Goal: Task Accomplishment & Management: Manage account settings

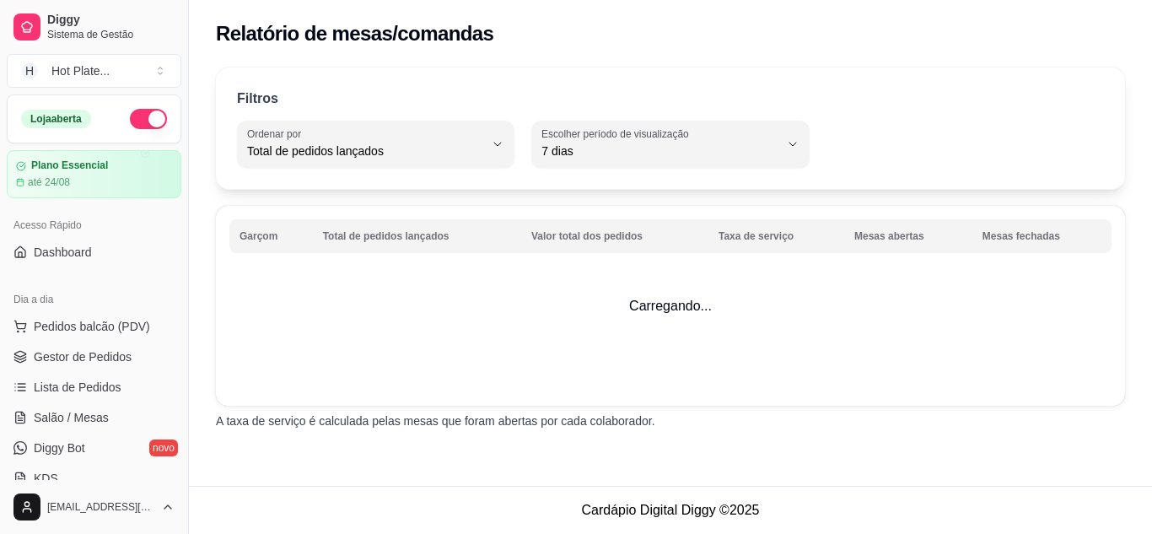
select select "TOTAL_OF_ORDERS"
select select "7"
click at [67, 340] on ul "Pedidos balcão (PDV) Gestor de Pedidos Lista de Pedidos Salão / Mesas Diggy Bot…" at bounding box center [94, 402] width 175 height 179
click at [71, 353] on span "Gestor de Pedidos" at bounding box center [83, 356] width 98 height 17
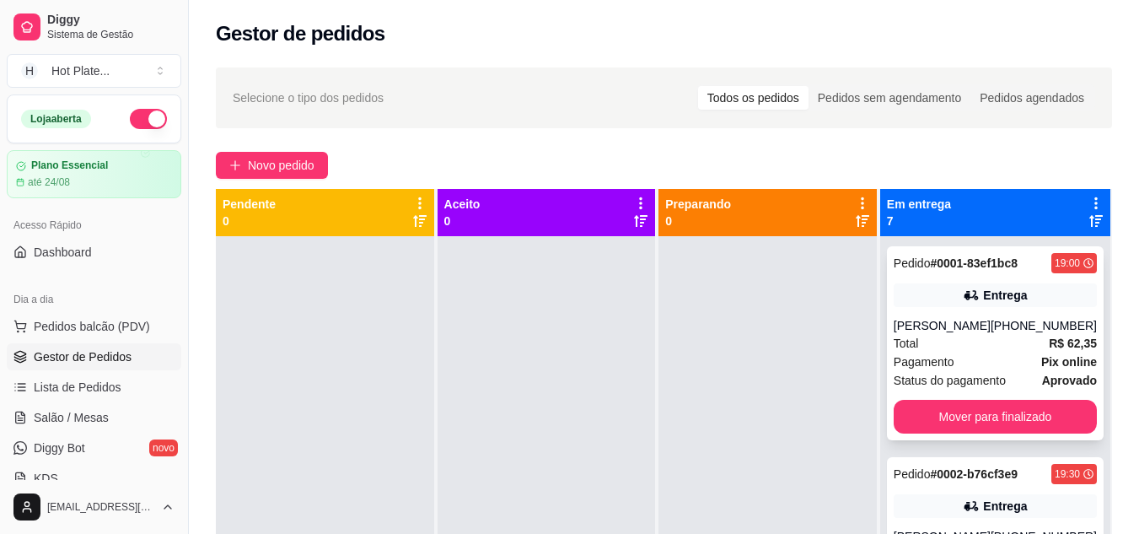
click at [993, 411] on button "Mover para finalizado" at bounding box center [995, 417] width 203 height 34
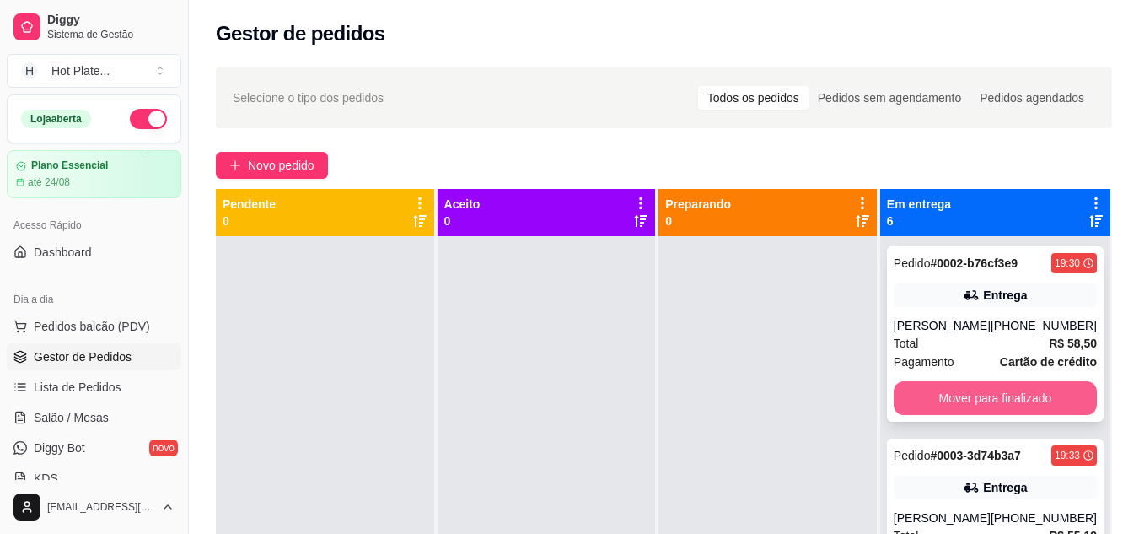
click at [963, 399] on button "Mover para finalizado" at bounding box center [995, 398] width 203 height 34
click at [955, 394] on button "Mover para finalizado" at bounding box center [995, 398] width 203 height 34
click at [941, 398] on button "Mover para finalizado" at bounding box center [994, 398] width 197 height 33
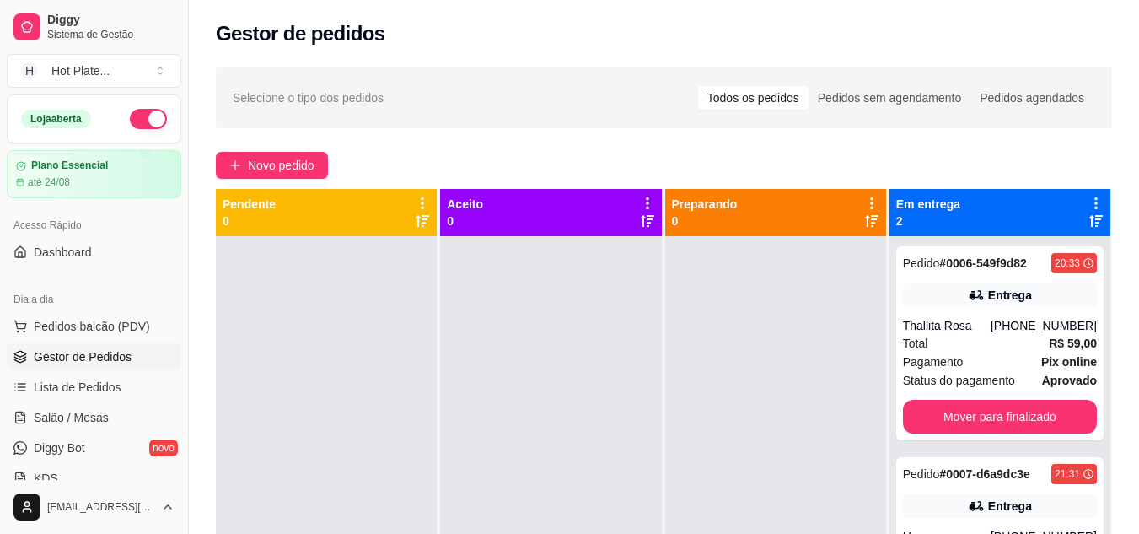
click at [941, 398] on div "Pedido # 0006-549f9d82 20:33 Entrega Thallita Rosa [PHONE_NUMBER] Total R$ 59,0…" at bounding box center [999, 343] width 207 height 194
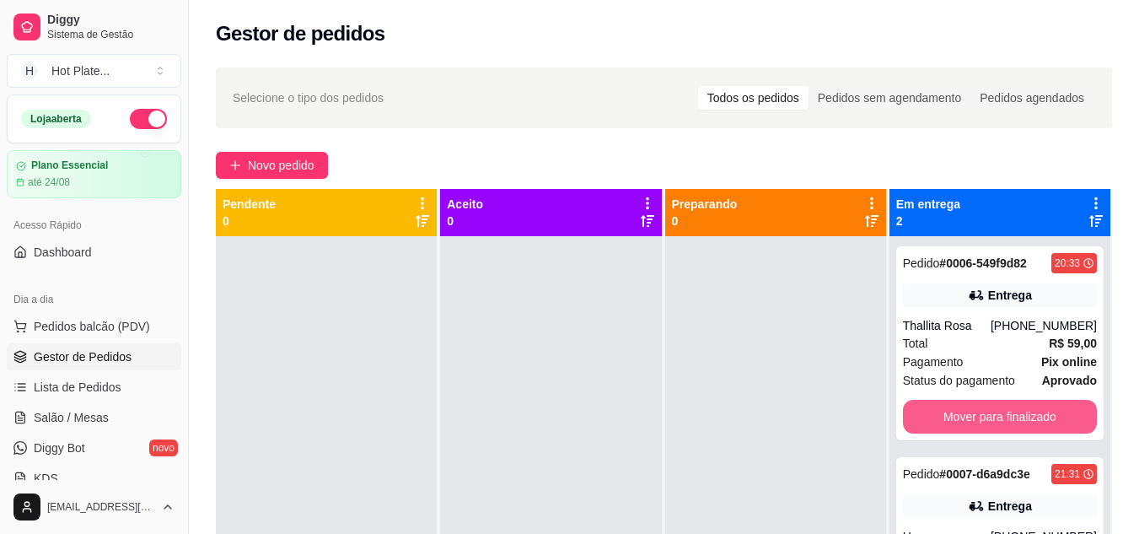
click at [953, 413] on button "Mover para finalizado" at bounding box center [1000, 417] width 194 height 34
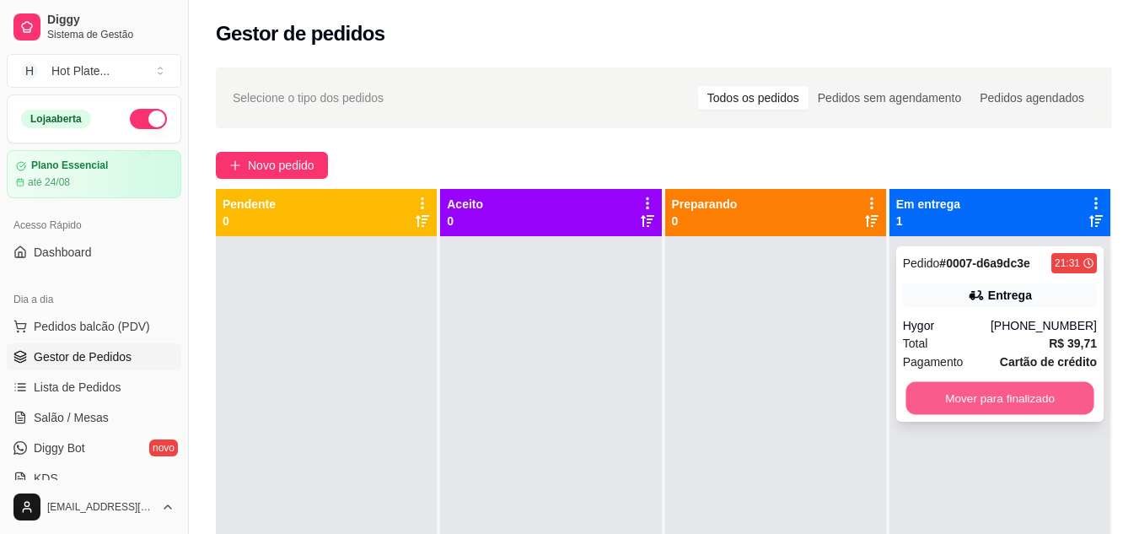
click at [937, 395] on button "Mover para finalizado" at bounding box center [1000, 398] width 188 height 33
